Goal: Information Seeking & Learning: Understand process/instructions

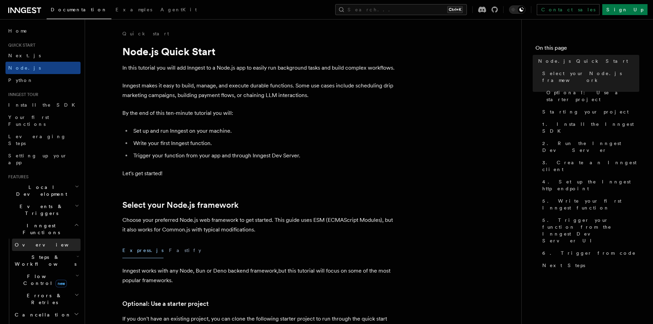
click at [39, 239] on link "Overview" at bounding box center [46, 245] width 69 height 12
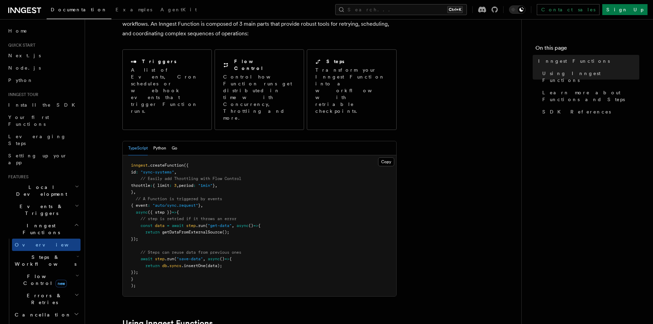
scroll to position [49, 0]
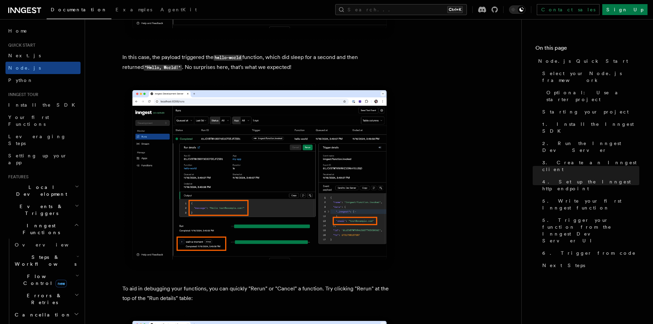
scroll to position [2777, 0]
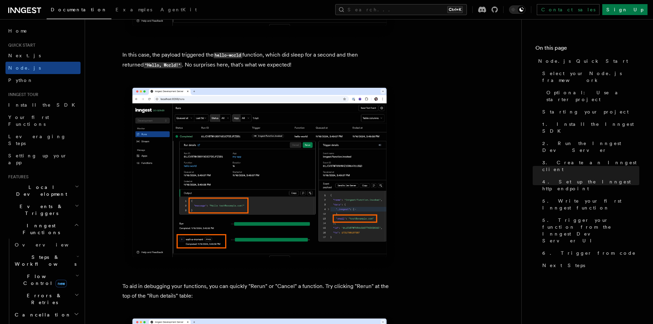
click at [283, 172] on img at bounding box center [259, 176] width 274 height 190
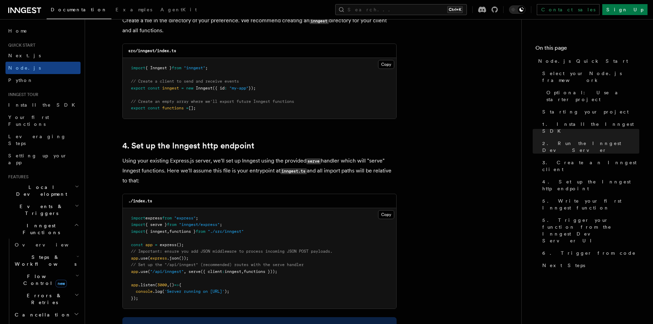
scroll to position [926, 0]
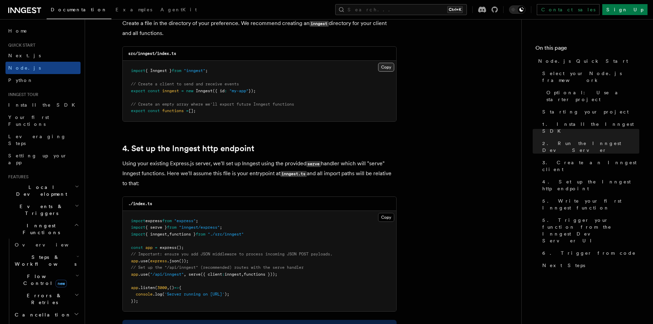
click at [387, 67] on button "Copy Copied" at bounding box center [386, 67] width 16 height 9
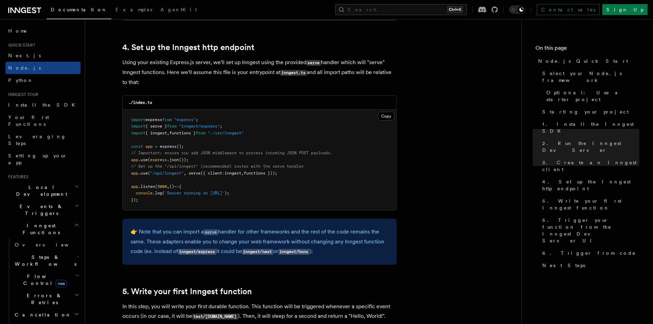
scroll to position [1029, 0]
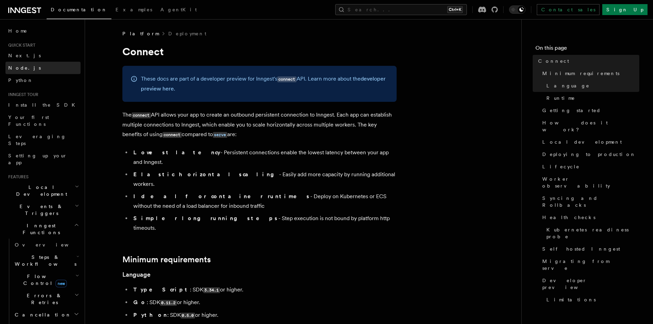
click at [32, 64] on link "Node.js" at bounding box center [42, 68] width 75 height 12
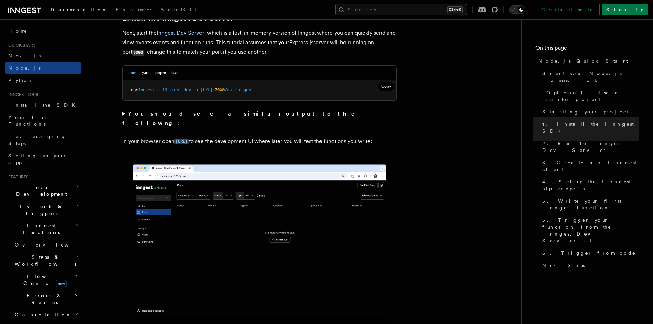
scroll to position [549, 0]
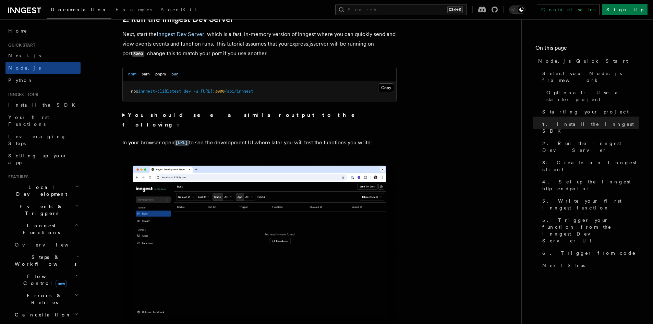
click at [176, 75] on button "bun" at bounding box center [174, 74] width 7 height 14
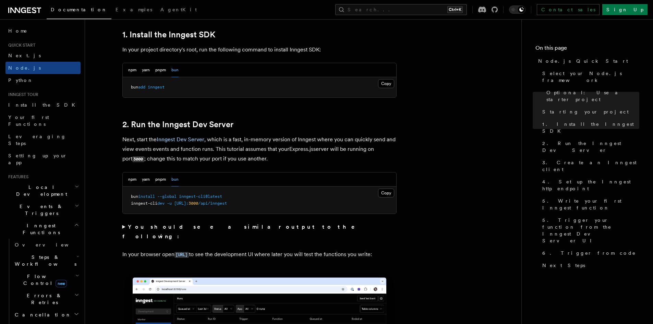
scroll to position [446, 0]
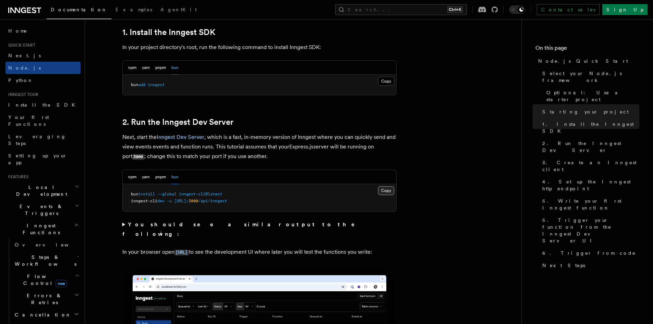
click at [388, 189] on button "Copy Copied" at bounding box center [386, 190] width 16 height 9
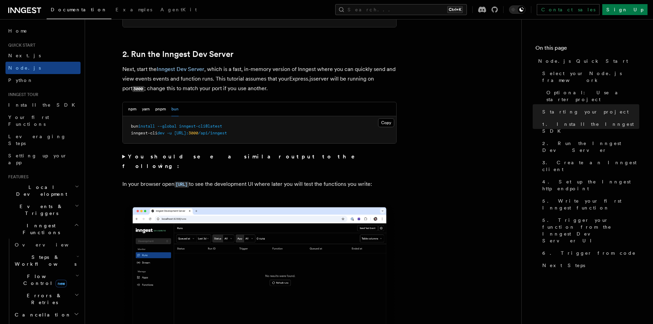
scroll to position [514, 0]
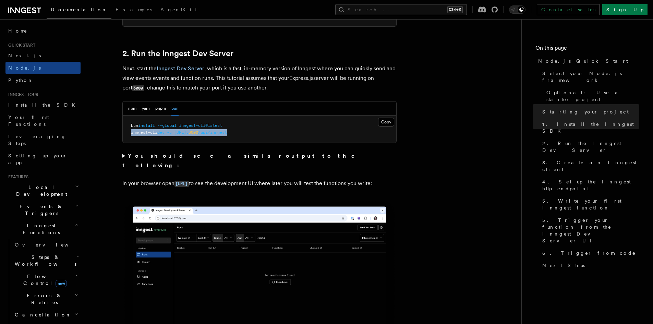
drag, startPoint x: 249, startPoint y: 130, endPoint x: 131, endPoint y: 137, distance: 118.8
click at [131, 137] on pre "bun install --global inngest-cli@latest inngest-cli dev -u http://localhost: 30…" at bounding box center [260, 129] width 274 height 27
copy span "inngest-cli dev -u http://localhost: 3000 /api/inngest"
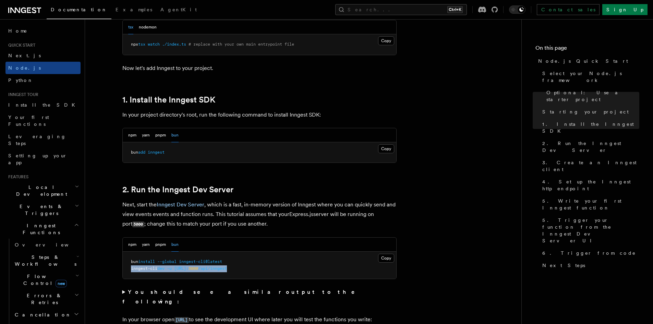
scroll to position [377, 0]
click at [388, 151] on button "Copy Copied" at bounding box center [386, 149] width 16 height 9
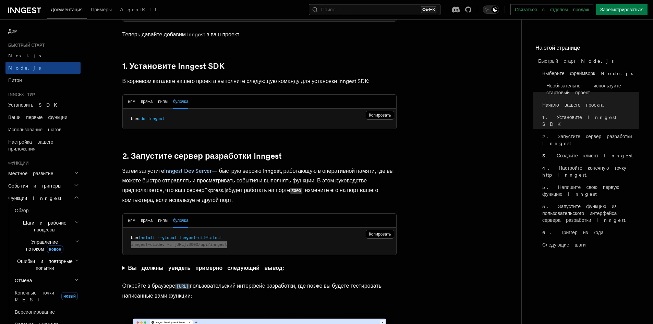
scroll to position [411, 0]
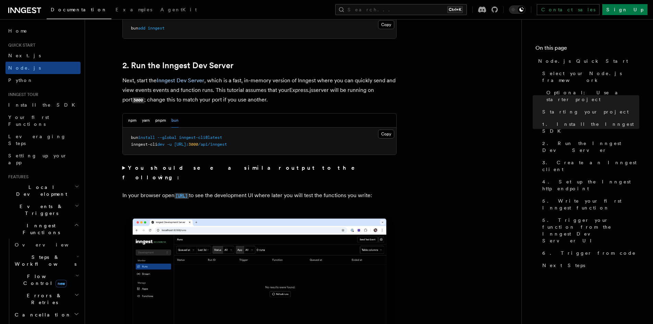
scroll to position [549, 0]
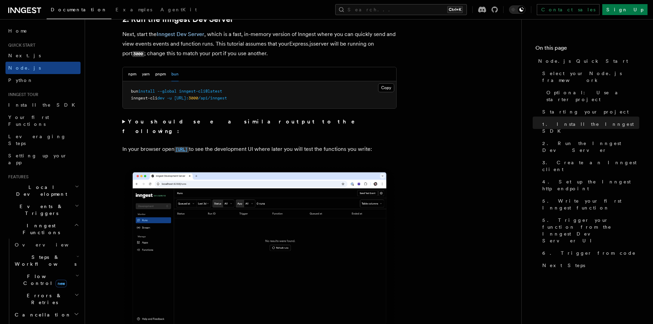
click at [189, 147] on code "[URL]" at bounding box center [182, 150] width 14 height 6
click at [123, 122] on summary "You should see a similar output to the following:" at bounding box center [259, 126] width 274 height 19
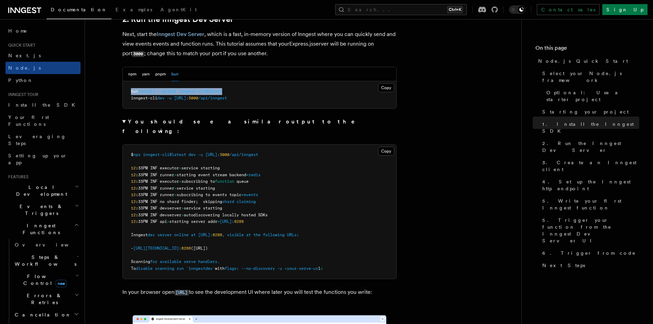
drag, startPoint x: 235, startPoint y: 92, endPoint x: 118, endPoint y: 88, distance: 116.6
copy span "bun install --global inngest-cli@latest"
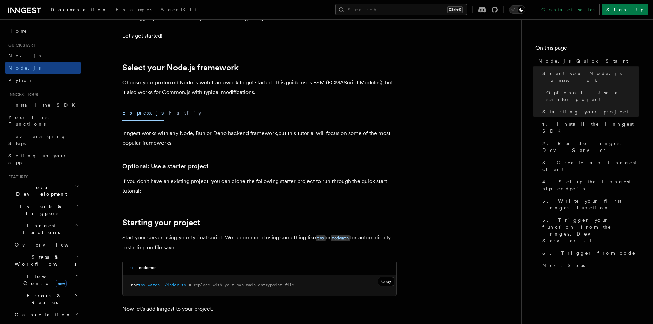
scroll to position [137, 0]
click at [169, 113] on button "Fastify" at bounding box center [185, 113] width 32 height 15
click at [154, 266] on button "nodemon" at bounding box center [148, 268] width 18 height 14
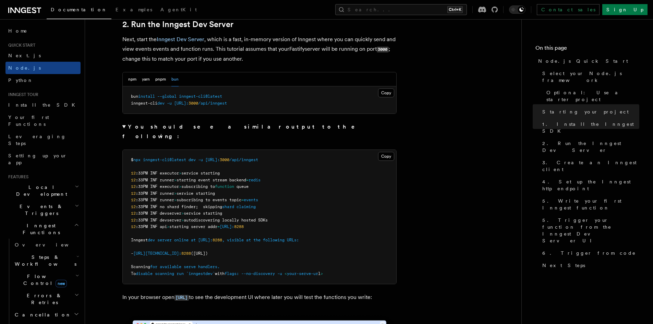
scroll to position [514, 0]
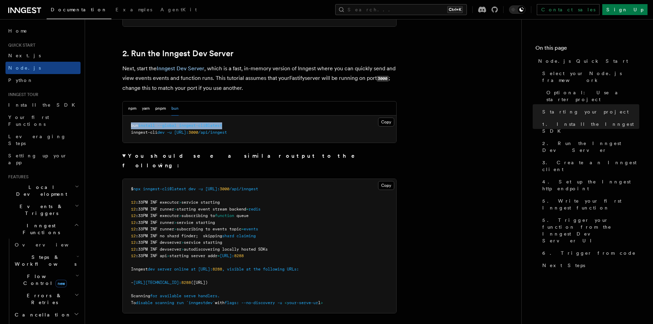
drag, startPoint x: 228, startPoint y: 126, endPoint x: 132, endPoint y: 125, distance: 96.7
click at [132, 125] on pre "bun install --global inngest-cli@latest inngest-cli dev -u http://localhost: 30…" at bounding box center [260, 129] width 274 height 27
copy span "bun install --global inngest-cli@latest"
drag, startPoint x: 310, startPoint y: 128, endPoint x: 293, endPoint y: 129, distance: 17.2
click at [310, 127] on pre "bun install --global inngest-cli@latest inngest-cli dev -u http://localhost: 30…" at bounding box center [260, 129] width 274 height 27
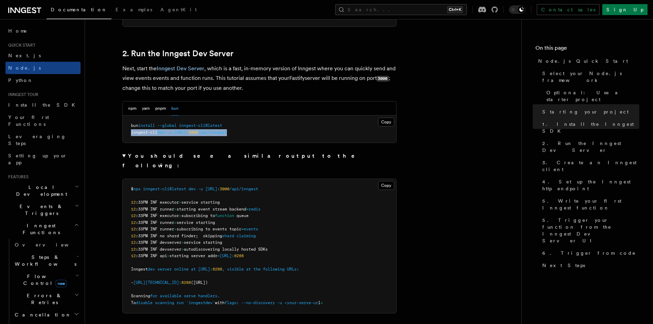
drag, startPoint x: 265, startPoint y: 131, endPoint x: 131, endPoint y: 136, distance: 134.5
click at [131, 136] on pre "bun install --global inngest-cli@latest inngest-cli dev -u http://localhost: 30…" at bounding box center [260, 129] width 274 height 27
copy span "inngest-cli dev -u http://localhost: 3000 /api/inngest"
drag, startPoint x: 230, startPoint y: 121, endPoint x: 130, endPoint y: 125, distance: 100.9
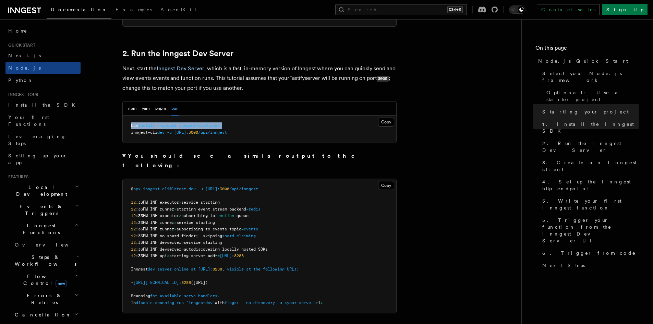
click at [130, 125] on pre "bun install --global inngest-cli@latest inngest-cli dev -u http://localhost: 30…" at bounding box center [260, 129] width 274 height 27
copy span "bun install --global inngest-cli@latest"
drag, startPoint x: 263, startPoint y: 131, endPoint x: 128, endPoint y: 136, distance: 135.2
click at [128, 136] on pre "bun install --global inngest-cli@latest inngest-cli dev -u http://localhost: 30…" at bounding box center [260, 129] width 274 height 27
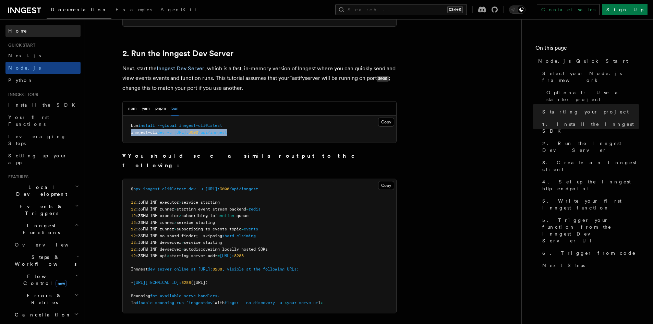
copy span "inngest-cli dev -u http://localhost: 3000 /api/inngest"
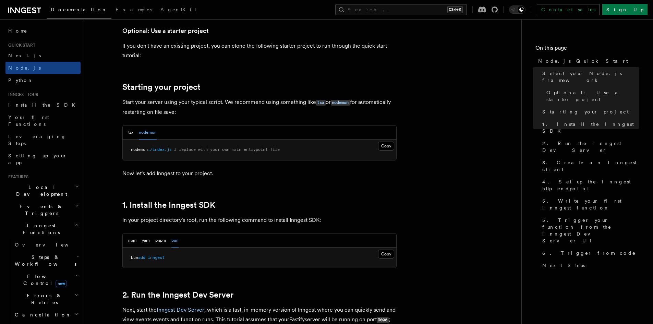
scroll to position [274, 0]
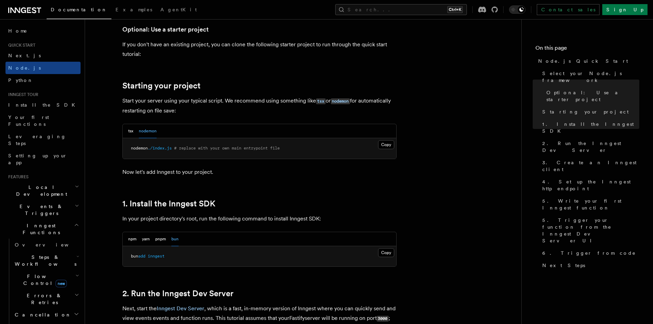
drag, startPoint x: 390, startPoint y: 253, endPoint x: 363, endPoint y: 246, distance: 28.4
click at [390, 253] on button "Copy Copied" at bounding box center [386, 252] width 16 height 9
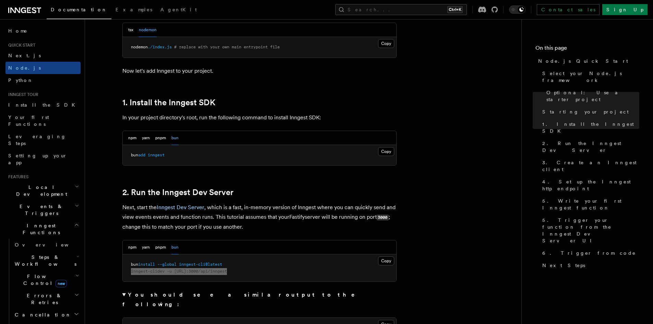
scroll to position [377, 0]
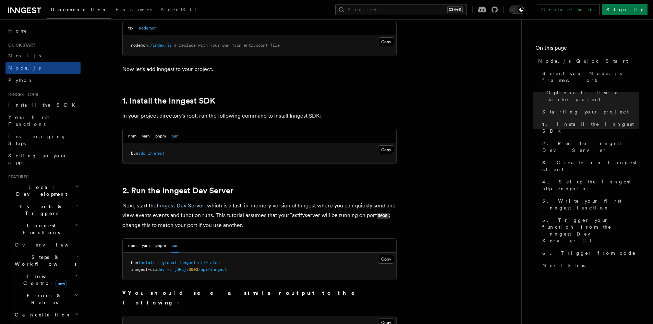
click at [283, 228] on p "Next, start the Inngest Dev Server , which is a fast, in-memory version of Inng…" at bounding box center [259, 215] width 274 height 29
drag, startPoint x: 232, startPoint y: 262, endPoint x: 130, endPoint y: 262, distance: 102.2
click at [130, 262] on pre "bun install --global inngest-cli@latest inngest-cli dev -u http://localhost: 30…" at bounding box center [260, 266] width 274 height 27
copy span "bun install --global inngest-cli@latest"
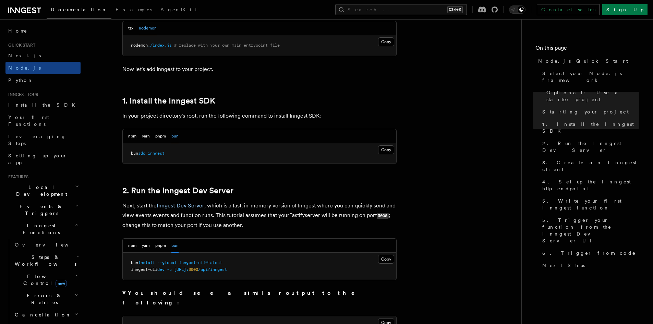
drag, startPoint x: 263, startPoint y: 269, endPoint x: 132, endPoint y: 274, distance: 131.1
click at [132, 274] on pre "bun install --global inngest-cli@latest inngest-cli dev -u http://localhost: 30…" at bounding box center [260, 266] width 274 height 27
copy span "inngest-cli dev -u http://localhost: 3000 /api/inngest"
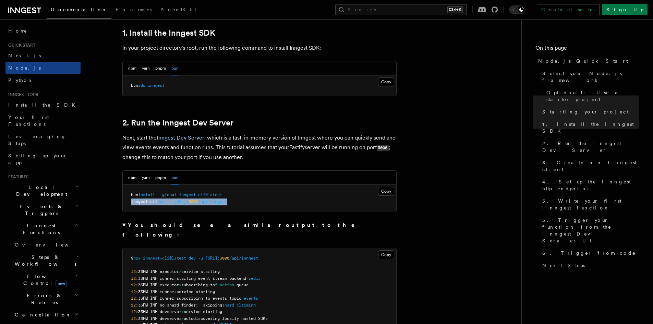
scroll to position [446, 0]
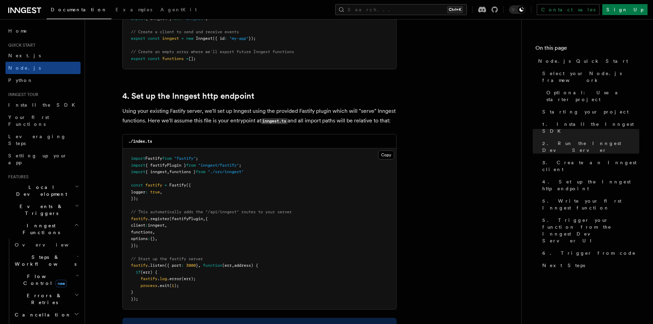
scroll to position [1132, 0]
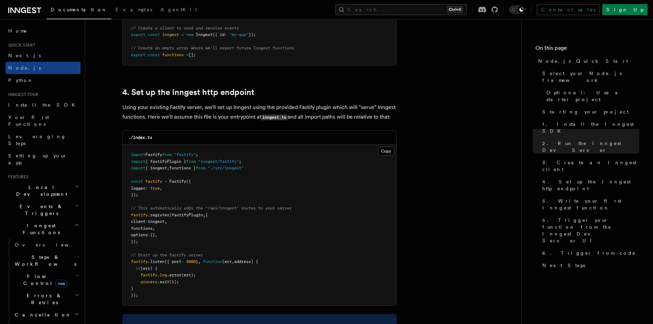
drag, startPoint x: 453, startPoint y: 77, endPoint x: 491, endPoint y: 45, distance: 50.1
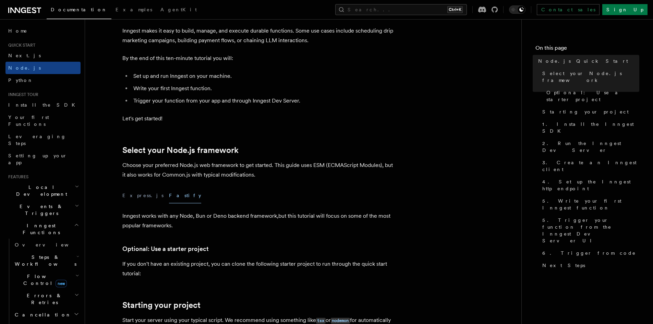
scroll to position [69, 0]
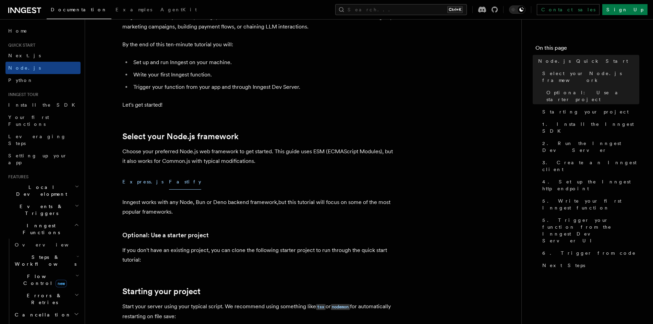
click at [129, 183] on button "Express.js" at bounding box center [142, 181] width 41 height 15
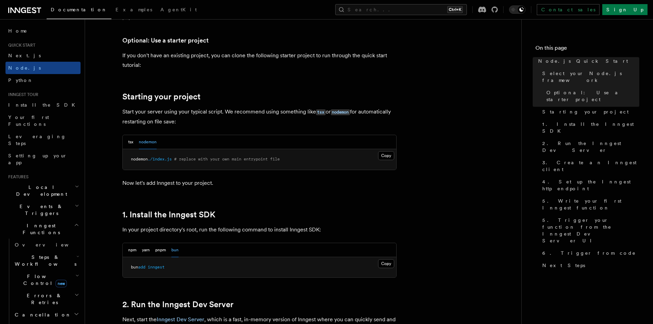
scroll to position [274, 0]
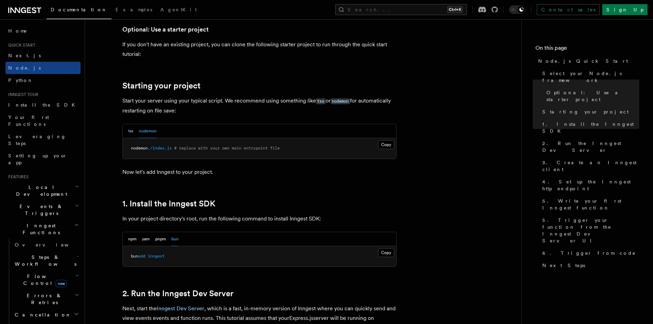
click at [131, 130] on button "tsx" at bounding box center [130, 131] width 5 height 14
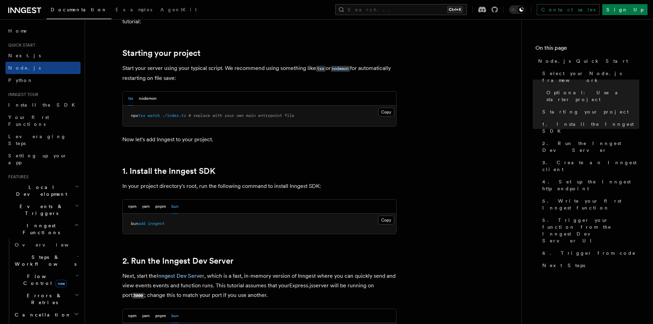
scroll to position [309, 0]
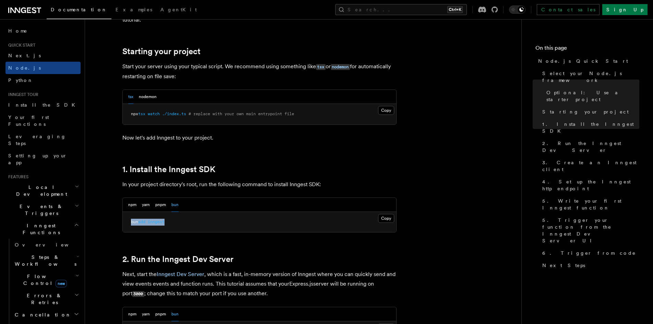
drag, startPoint x: 178, startPoint y: 223, endPoint x: 131, endPoint y: 223, distance: 46.6
click at [131, 223] on pre "bun add inngest" at bounding box center [260, 222] width 274 height 21
copy span "bun add inngest"
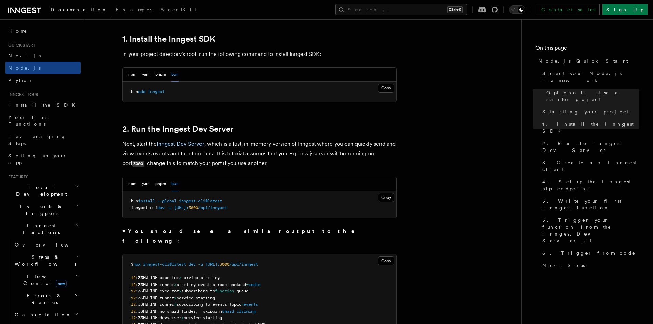
scroll to position [446, 0]
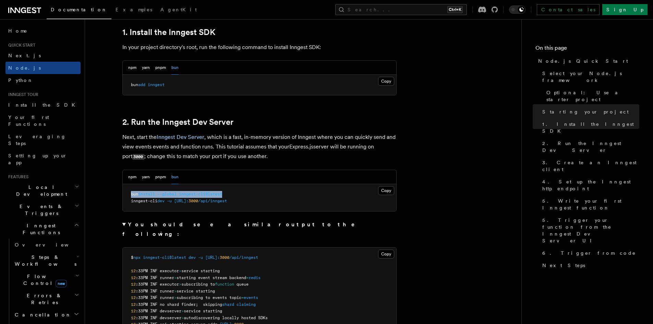
drag, startPoint x: 231, startPoint y: 193, endPoint x: 129, endPoint y: 189, distance: 101.6
click at [129, 189] on pre "bun install --global inngest-cli@latest inngest-cli dev -u http://localhost: 30…" at bounding box center [260, 197] width 274 height 27
copy span "bun install --global inngest-cli@latest"
click at [270, 201] on pre "bun install --global inngest-cli@latest inngest-cli dev -u http://localhost: 30…" at bounding box center [260, 197] width 274 height 27
drag, startPoint x: 260, startPoint y: 199, endPoint x: 131, endPoint y: 201, distance: 128.3
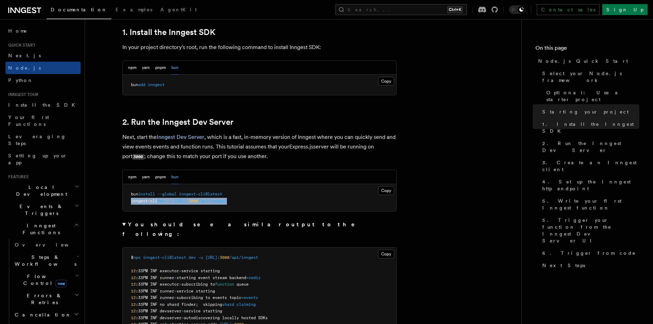
click at [131, 201] on pre "bun install --global inngest-cli@latest inngest-cli dev -u http://localhost: 30…" at bounding box center [260, 197] width 274 height 27
drag, startPoint x: 295, startPoint y: 247, endPoint x: 136, endPoint y: 249, distance: 159.1
click at [136, 249] on pre "$ npx inngest-cli@latest dev -u http://localhost: 3000 /api/inngest 12 :33PM IN…" at bounding box center [260, 315] width 274 height 134
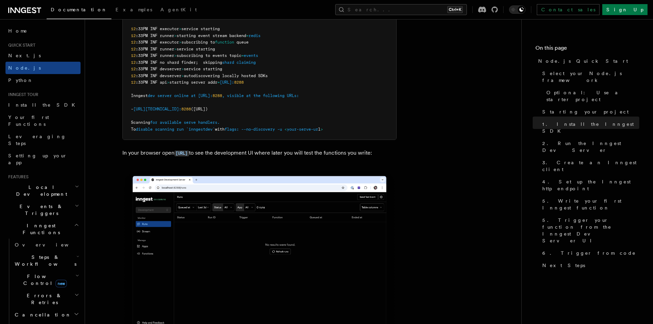
scroll to position [686, 0]
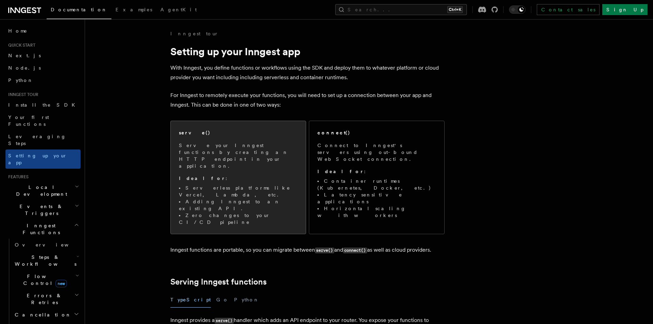
click at [267, 159] on span "Serve your Inngest functions by creating an HTTP endpoint in your application. …" at bounding box center [238, 184] width 119 height 84
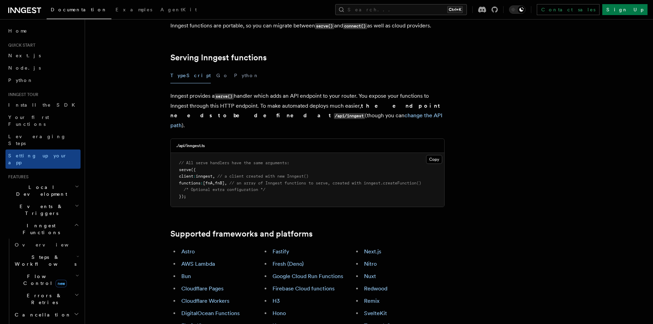
scroll to position [244, 0]
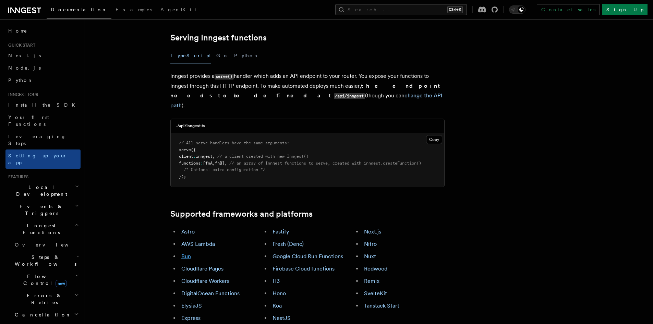
click at [188, 253] on link "Bun" at bounding box center [186, 256] width 10 height 7
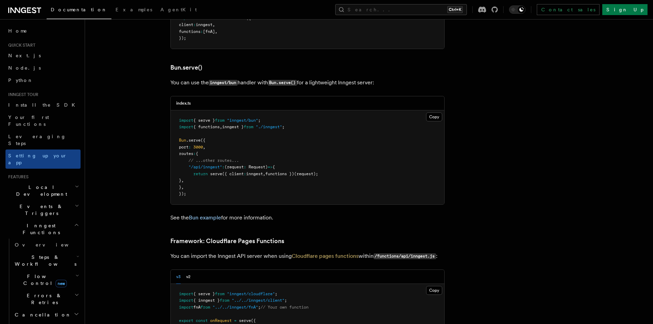
scroll to position [885, 0]
drag, startPoint x: 190, startPoint y: 137, endPoint x: 192, endPoint y: 149, distance: 12.5
click at [192, 149] on code "import { serve } from "inngest/bun" ; import { functions , inngest } from "./in…" at bounding box center [248, 156] width 139 height 79
copy code ""/api/inngest" : (request : Request ) => { return serve ({ client : inngest , f…"
click at [251, 157] on pre "import { serve } from "inngest/bun" ; import { functions , inngest } from "./in…" at bounding box center [308, 157] width 274 height 94
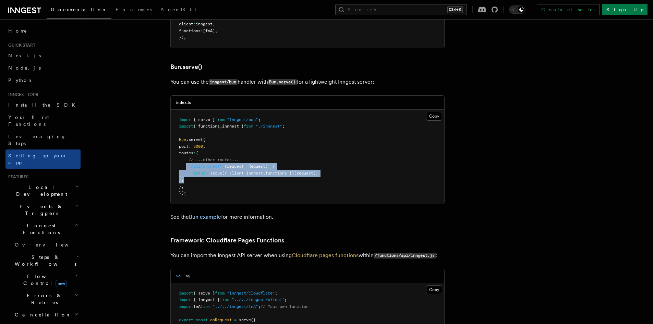
drag, startPoint x: 195, startPoint y: 150, endPoint x: 187, endPoint y: 139, distance: 13.7
click at [187, 139] on pre "import { serve } from "inngest/bun" ; import { functions , inngest } from "./in…" at bounding box center [308, 157] width 274 height 94
click at [270, 155] on pre "import { serve } from "inngest/bun" ; import { functions , inngest } from "./in…" at bounding box center [308, 157] width 274 height 94
drag, startPoint x: 196, startPoint y: 151, endPoint x: 189, endPoint y: 139, distance: 13.5
click at [189, 139] on pre "import { serve } from "inngest/bun" ; import { functions , inngest } from "./in…" at bounding box center [308, 157] width 274 height 94
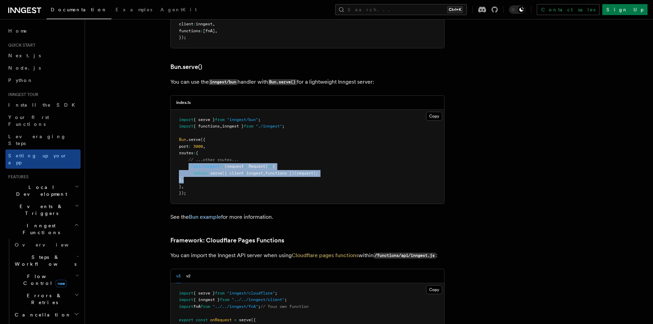
copy code ""/api/inngest" : (request : Request ) => { return serve ({ client : inngest , f…"
click at [278, 121] on pre "import { serve } from "inngest/bun" ; import { functions , inngest } from "./in…" at bounding box center [308, 157] width 274 height 94
click at [431, 112] on button "Copy Copied" at bounding box center [434, 116] width 16 height 9
click at [197, 214] on link "Bun example" at bounding box center [205, 217] width 32 height 7
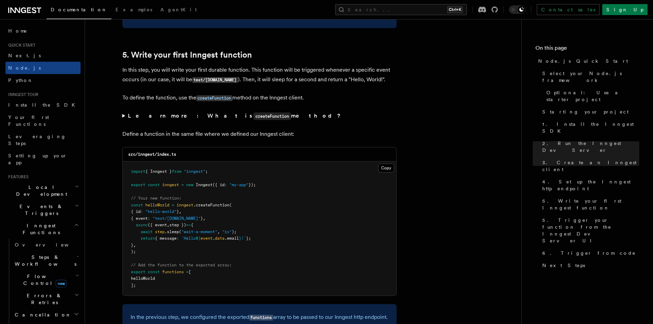
scroll to position [1269, 0]
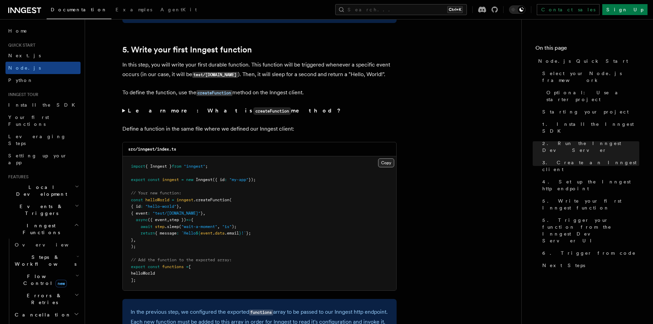
click at [384, 162] on button "Copy Copied" at bounding box center [386, 162] width 16 height 9
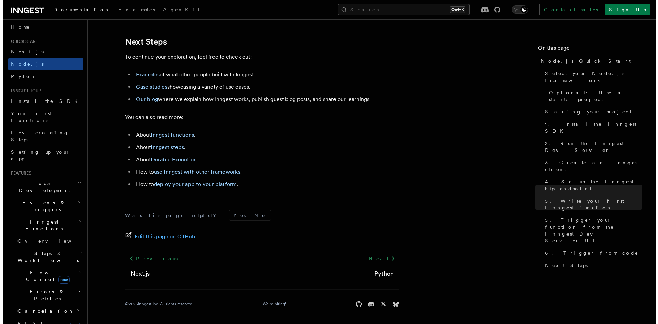
scroll to position [0, 0]
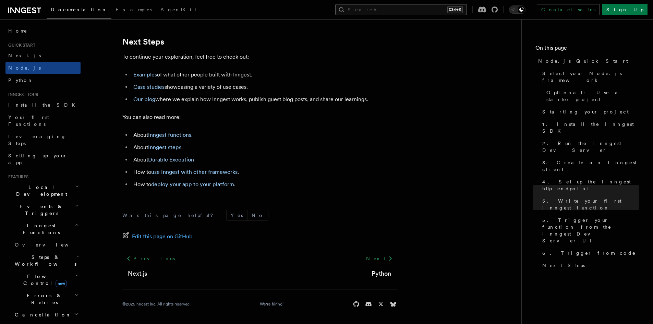
click at [429, 8] on button "Search... Ctrl+K" at bounding box center [401, 9] width 132 height 11
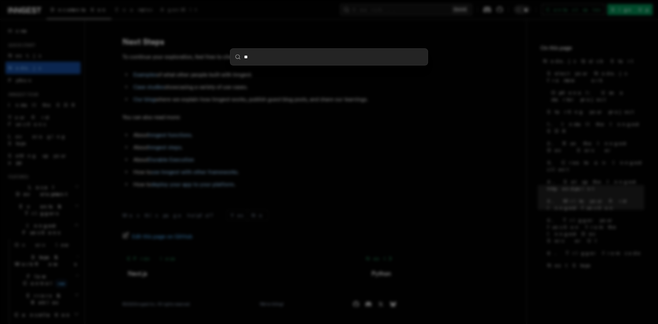
type input "***"
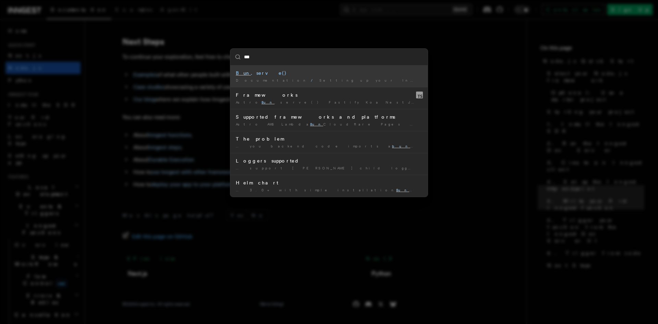
click at [323, 75] on div "Bun .serve()" at bounding box center [329, 73] width 187 height 7
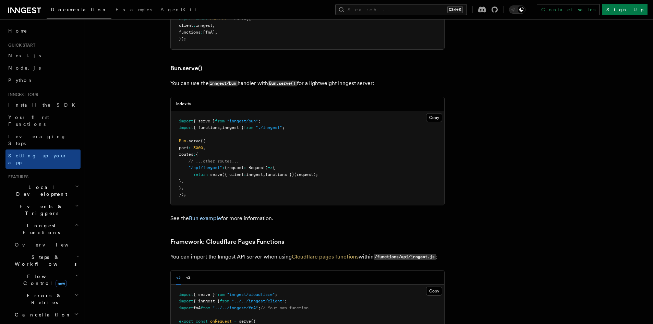
scroll to position [885, 0]
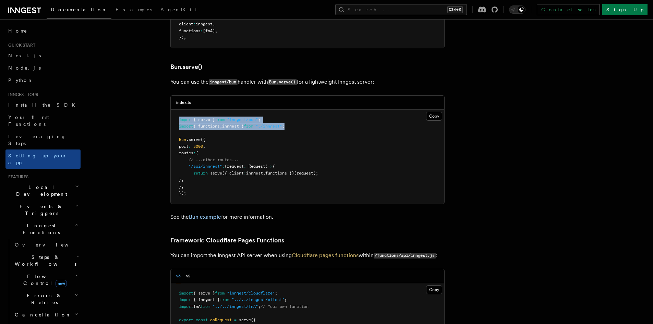
drag, startPoint x: 297, startPoint y: 96, endPoint x: 178, endPoint y: 92, distance: 118.7
click at [178, 110] on pre "import { serve } from "inngest/bun" ; import { functions , inngest } from "./in…" at bounding box center [308, 157] width 274 height 94
copy code "import { serve } from "inngest/bun" ; import { functions , inngest } from "./in…"
drag, startPoint x: 190, startPoint y: 136, endPoint x: 196, endPoint y: 140, distance: 6.9
click at [196, 140] on pre "import { serve } from "inngest/bun" ; import { functions , inngest } from "./in…" at bounding box center [308, 157] width 274 height 94
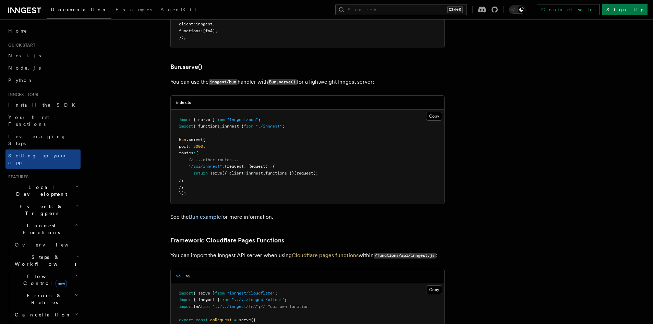
click at [220, 156] on pre "import { serve } from "inngest/bun" ; import { functions , inngest } from "./in…" at bounding box center [308, 157] width 274 height 94
click at [232, 156] on pre "import { serve } from "inngest/bun" ; import { functions , inngest } from "./in…" at bounding box center [308, 157] width 274 height 94
drag, startPoint x: 188, startPoint y: 135, endPoint x: 201, endPoint y: 148, distance: 17.5
click at [201, 148] on pre "import { serve } from "inngest/bun" ; import { functions , inngest } from "./in…" at bounding box center [308, 157] width 274 height 94
copy code ""/api/inngest" : (request : Request ) => { return serve ({ client : inngest , f…"
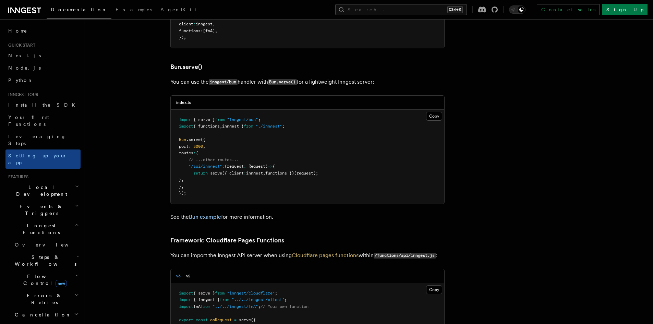
click at [358, 119] on pre "import { serve } from "inngest/bun" ; import { functions , inngest } from "./in…" at bounding box center [308, 157] width 274 height 94
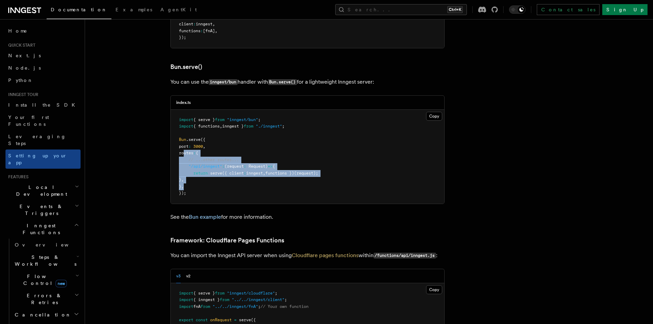
drag, startPoint x: 192, startPoint y: 155, endPoint x: 185, endPoint y: 127, distance: 28.9
click at [185, 127] on pre "import { serve } from "inngest/bun" ; import { functions , inngest } from "./in…" at bounding box center [308, 157] width 274 height 94
copy code "routes : { // ...other routes... "/api/inngest" : (request : Request ) => { ret…"
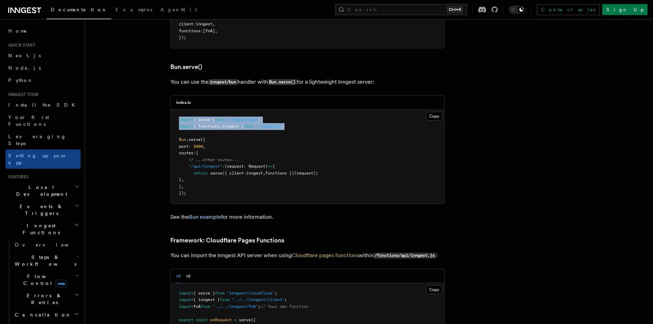
drag, startPoint x: 306, startPoint y: 95, endPoint x: 178, endPoint y: 93, distance: 128.3
click at [178, 110] on pre "import { serve } from "inngest/bun" ; import { functions , inngest } from "./in…" at bounding box center [308, 157] width 274 height 94
copy code "import { serve } from "inngest/bun" ; import { functions , inngest } from "./in…"
